Goal: Task Accomplishment & Management: Complete application form

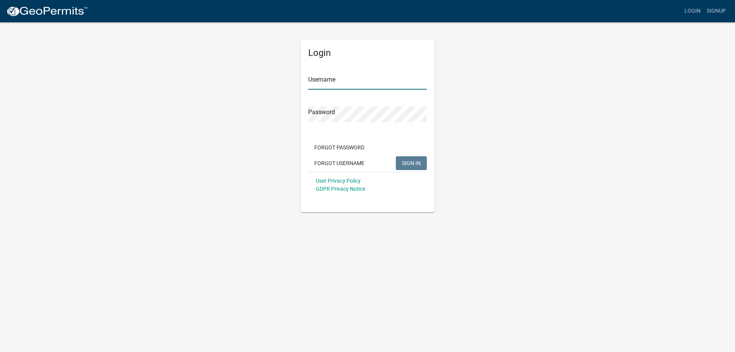
type input "nlhunter44"
click at [413, 168] on button "SIGN IN" at bounding box center [411, 163] width 31 height 14
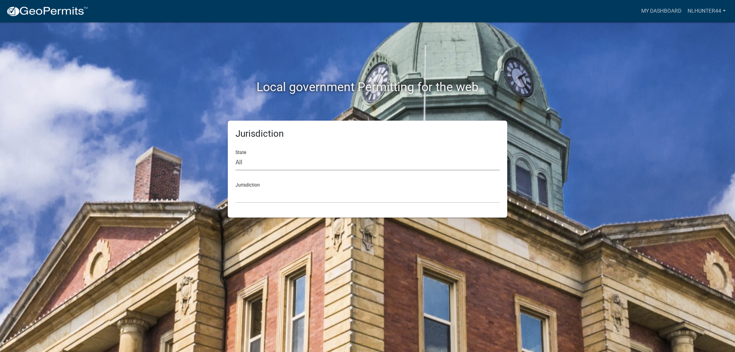
click at [300, 164] on select "All [US_STATE] [US_STATE] [US_STATE] [US_STATE] [US_STATE] [US_STATE] [US_STATE…" at bounding box center [367, 163] width 264 height 16
select select "[US_STATE]"
click at [235, 155] on select "All [US_STATE] [US_STATE] [US_STATE] [US_STATE] [US_STATE] [US_STATE] [US_STATE…" at bounding box center [367, 163] width 264 height 16
click at [255, 188] on select "City of Charlestown, Indiana City of Jeffersonville, Indiana City of Logansport…" at bounding box center [367, 195] width 264 height 16
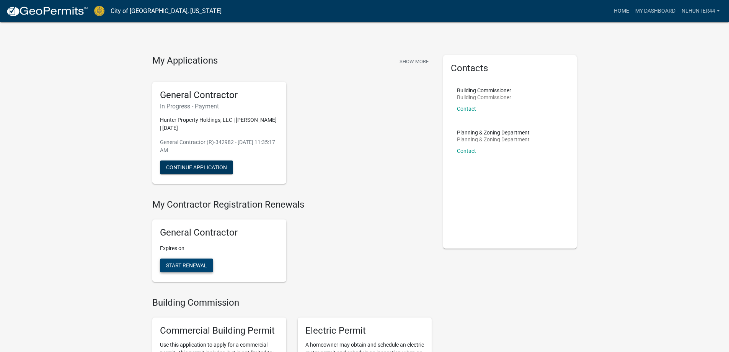
click at [185, 264] on span "Start Renewal" at bounding box center [186, 265] width 41 height 6
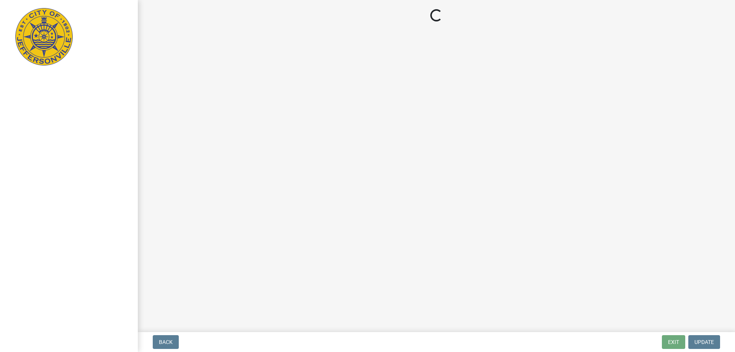
select select "IN"
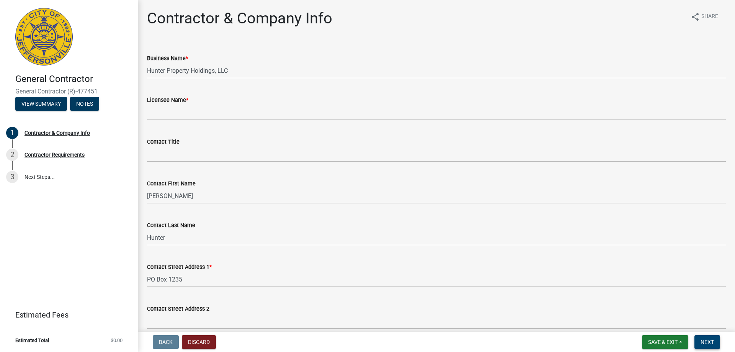
click at [703, 343] on span "Next" at bounding box center [707, 342] width 13 height 6
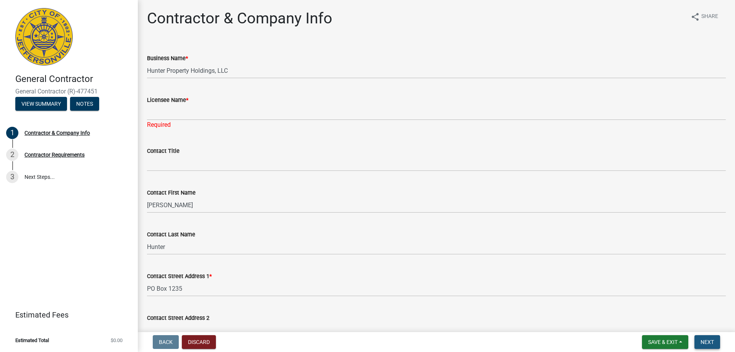
click at [703, 343] on span "Next" at bounding box center [707, 342] width 13 height 6
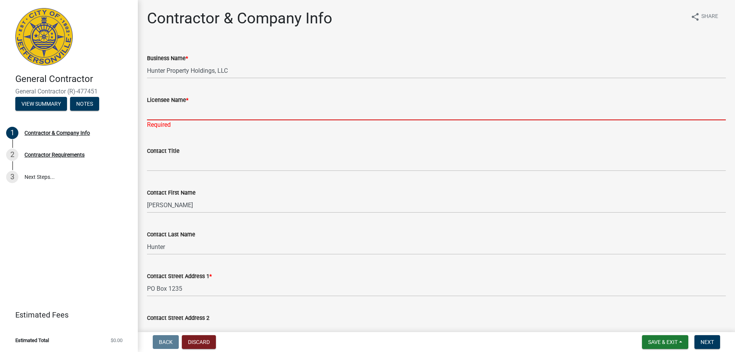
click at [182, 114] on input "Licensee Name *" at bounding box center [436, 113] width 579 height 16
paste input "General Contractor -174255"
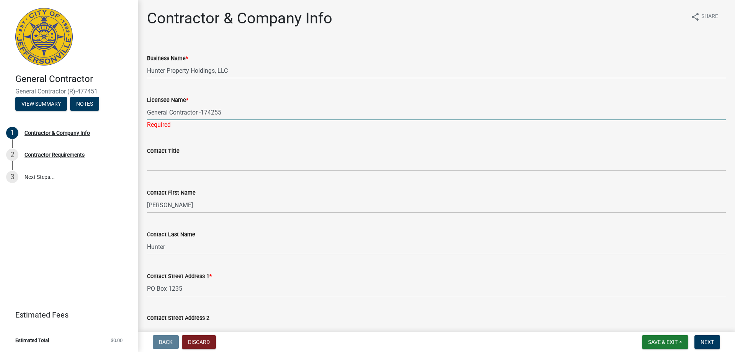
type input "General Contractor -174255"
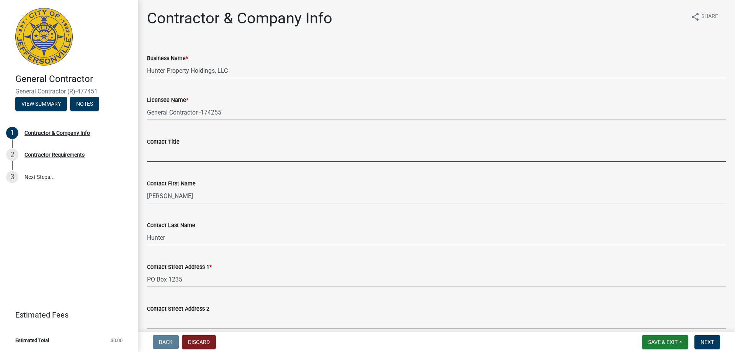
click at [204, 167] on wm-data-entity-input "Contact Title" at bounding box center [436, 147] width 579 height 42
paste input "General Contractor -174255"
drag, startPoint x: 210, startPoint y: 153, endPoint x: 268, endPoint y: 155, distance: 57.9
click at [268, 155] on input "General Contractor -174255" at bounding box center [436, 154] width 579 height 16
type input "General Contractor"
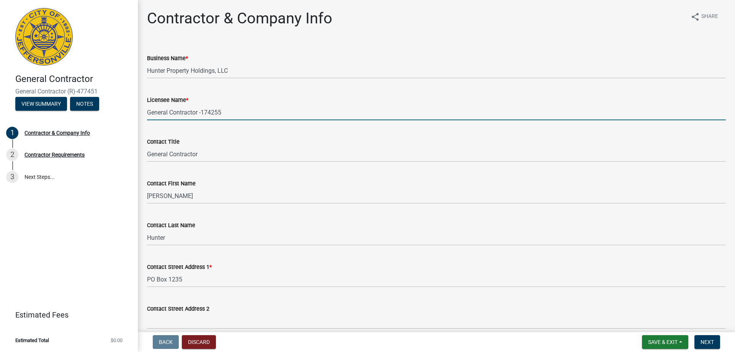
drag, startPoint x: 213, startPoint y: 112, endPoint x: 155, endPoint y: 112, distance: 57.8
click at [155, 112] on input "General Contractor -174255" at bounding box center [436, 113] width 579 height 16
type input "174255"
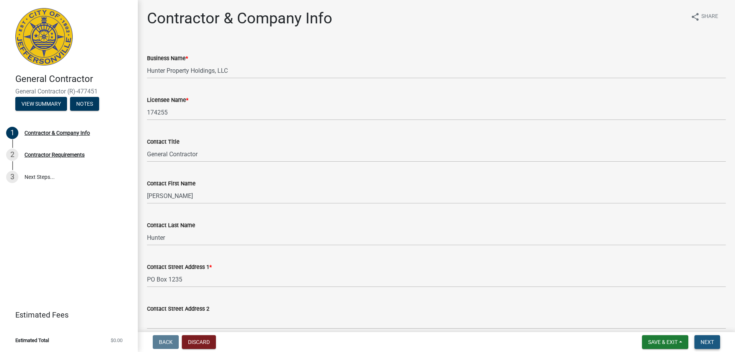
click at [710, 338] on button "Next" at bounding box center [708, 342] width 26 height 14
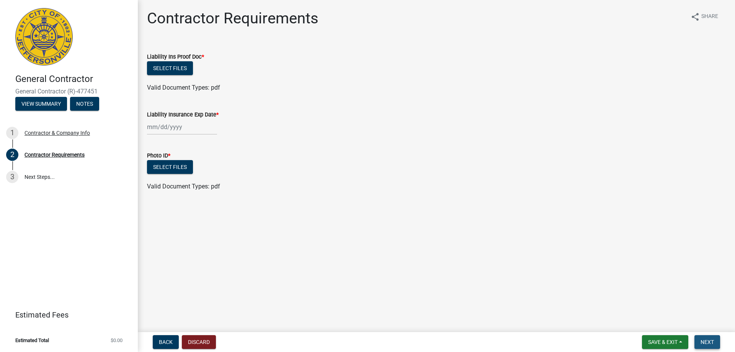
click at [705, 345] on span "Next" at bounding box center [707, 342] width 13 height 6
